Goal: Obtain resource: Download file/media

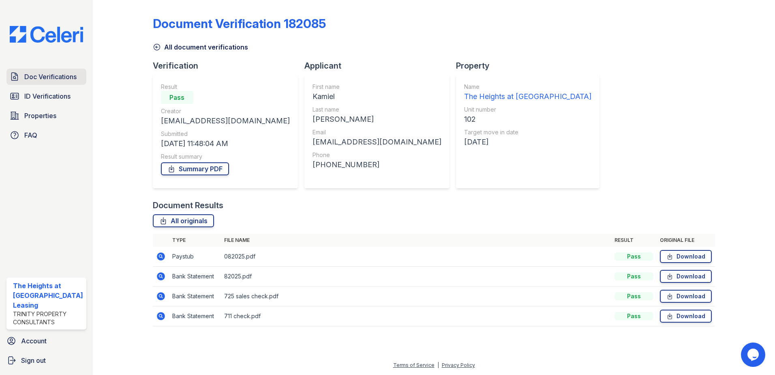
click at [36, 78] on span "Doc Verifications" at bounding box center [50, 77] width 52 height 10
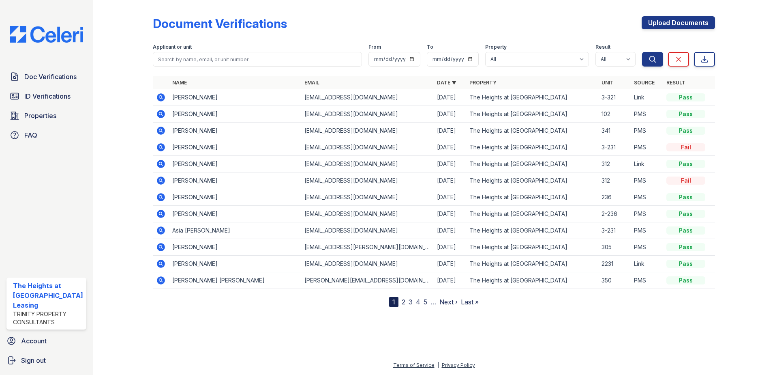
click at [157, 165] on icon at bounding box center [161, 164] width 8 height 8
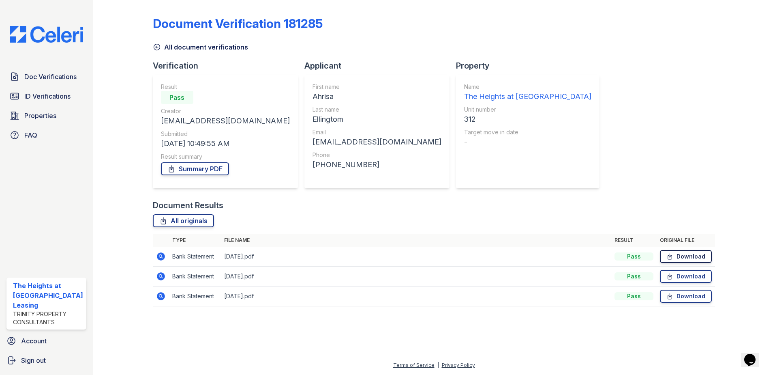
click at [693, 257] on link "Download" at bounding box center [686, 256] width 52 height 13
drag, startPoint x: 693, startPoint y: 275, endPoint x: 693, endPoint y: 281, distance: 6.5
click at [693, 275] on link "Download" at bounding box center [686, 276] width 52 height 13
click at [694, 294] on link "Download" at bounding box center [686, 295] width 52 height 13
click at [36, 95] on span "ID Verifications" at bounding box center [47, 96] width 46 height 10
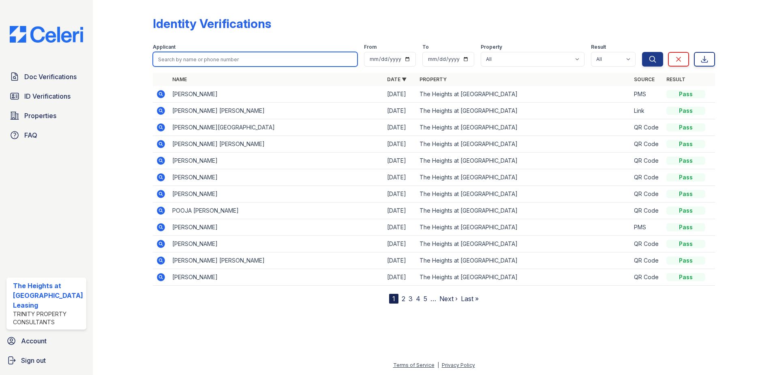
click at [206, 54] on input "search" at bounding box center [255, 59] width 205 height 15
type input "AHRISA"
click at [642, 52] on button "Search" at bounding box center [652, 59] width 21 height 15
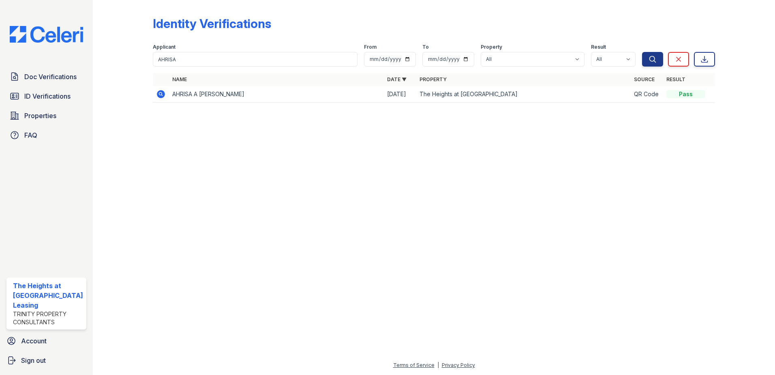
click at [158, 94] on icon at bounding box center [161, 94] width 8 height 8
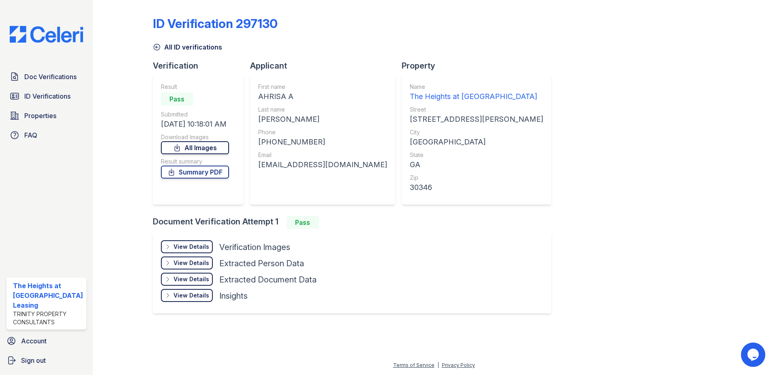
click at [203, 151] on link "All Images" at bounding box center [195, 147] width 68 height 13
